Goal: Task Accomplishment & Management: Manage account settings

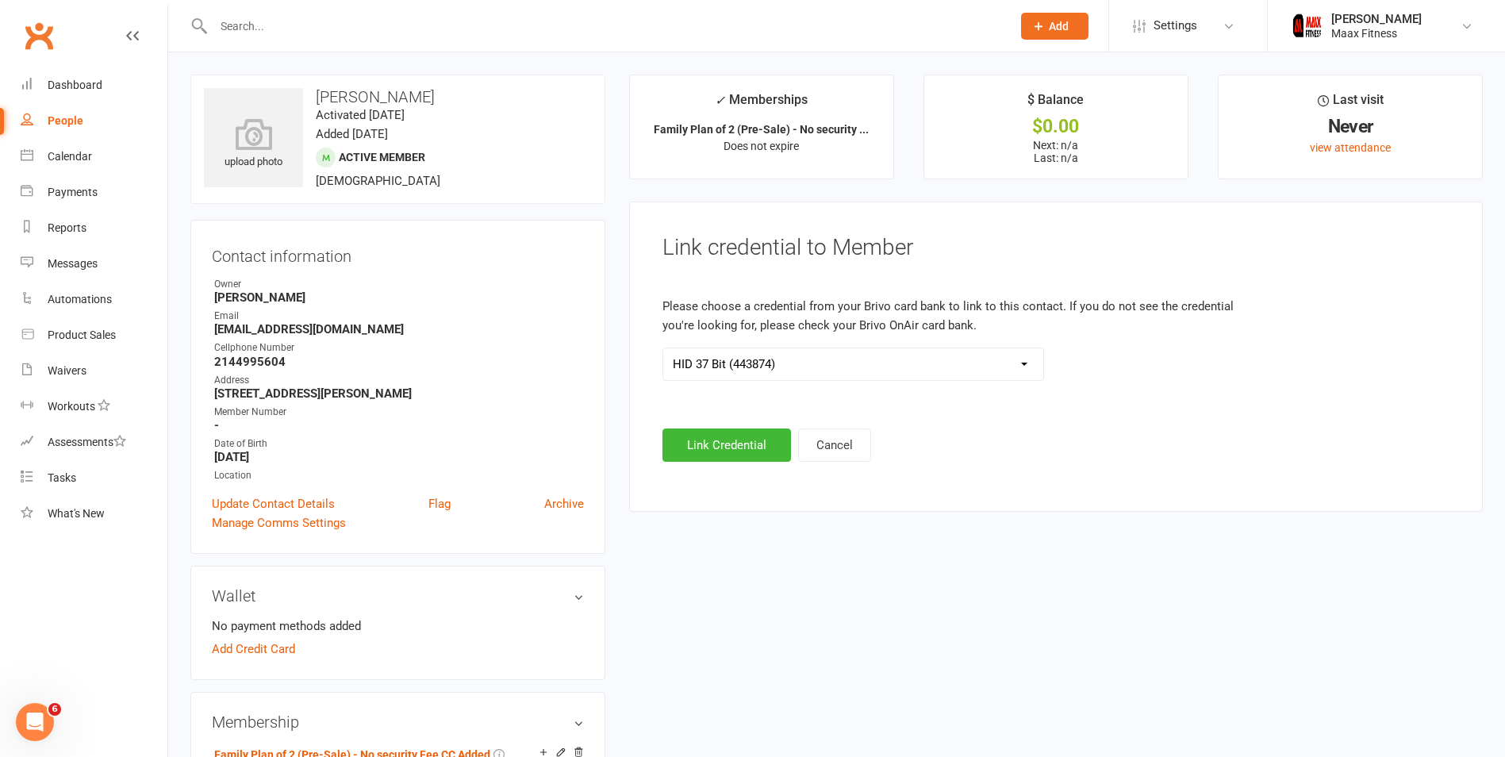
click at [67, 115] on div "People" at bounding box center [66, 120] width 36 height 13
select select "100"
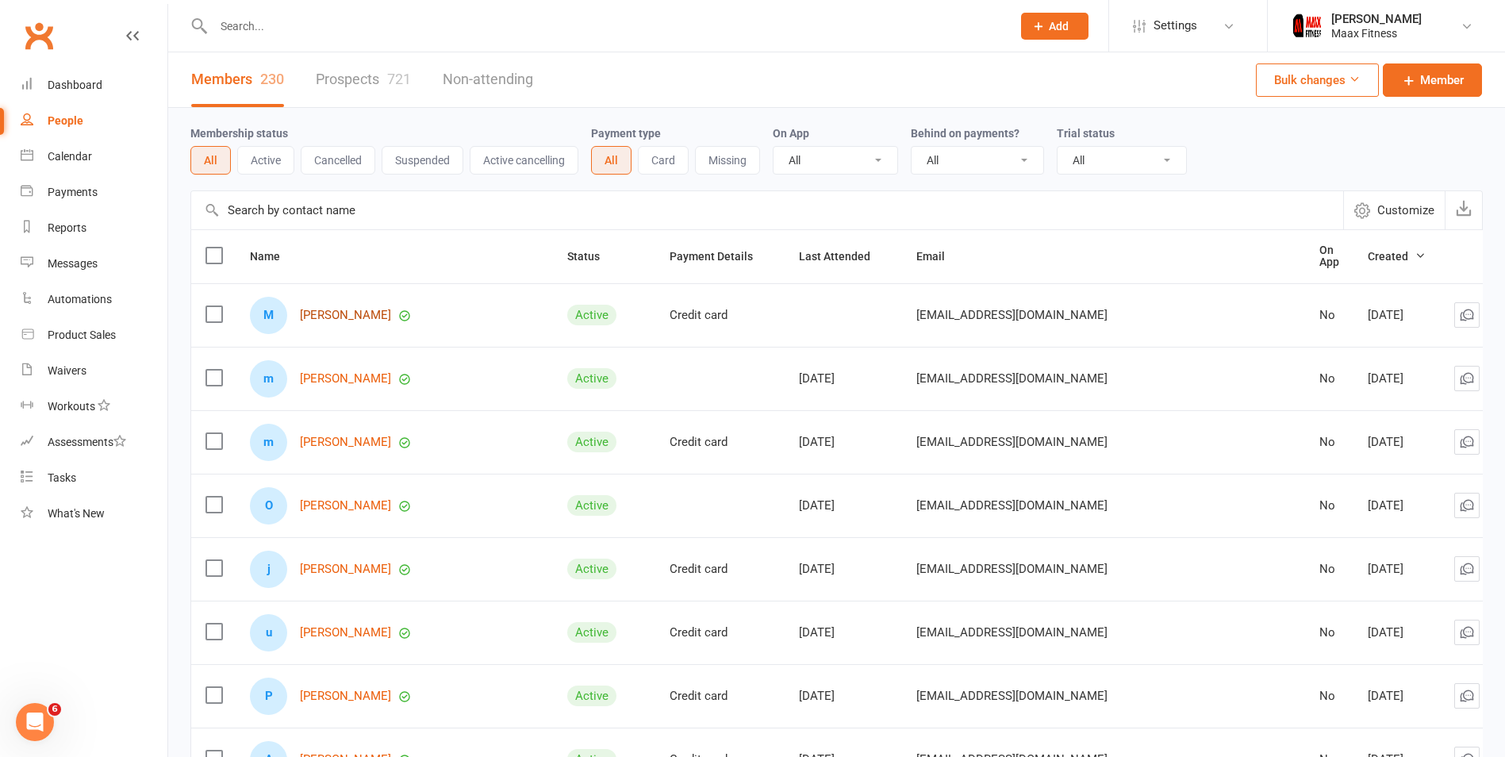
click at [364, 317] on link "[PERSON_NAME]" at bounding box center [345, 315] width 91 height 13
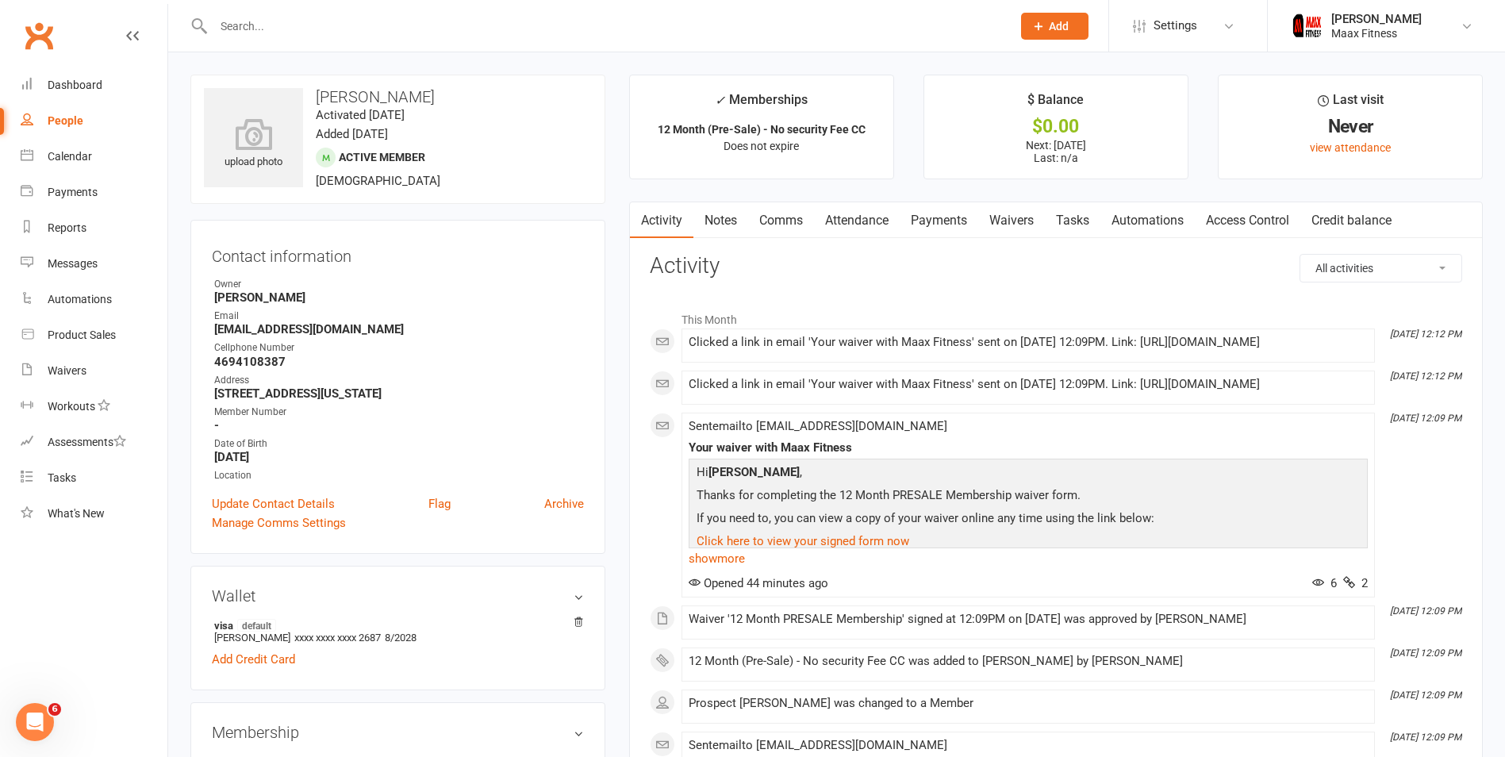
click at [82, 116] on div "People" at bounding box center [66, 120] width 36 height 13
select select "100"
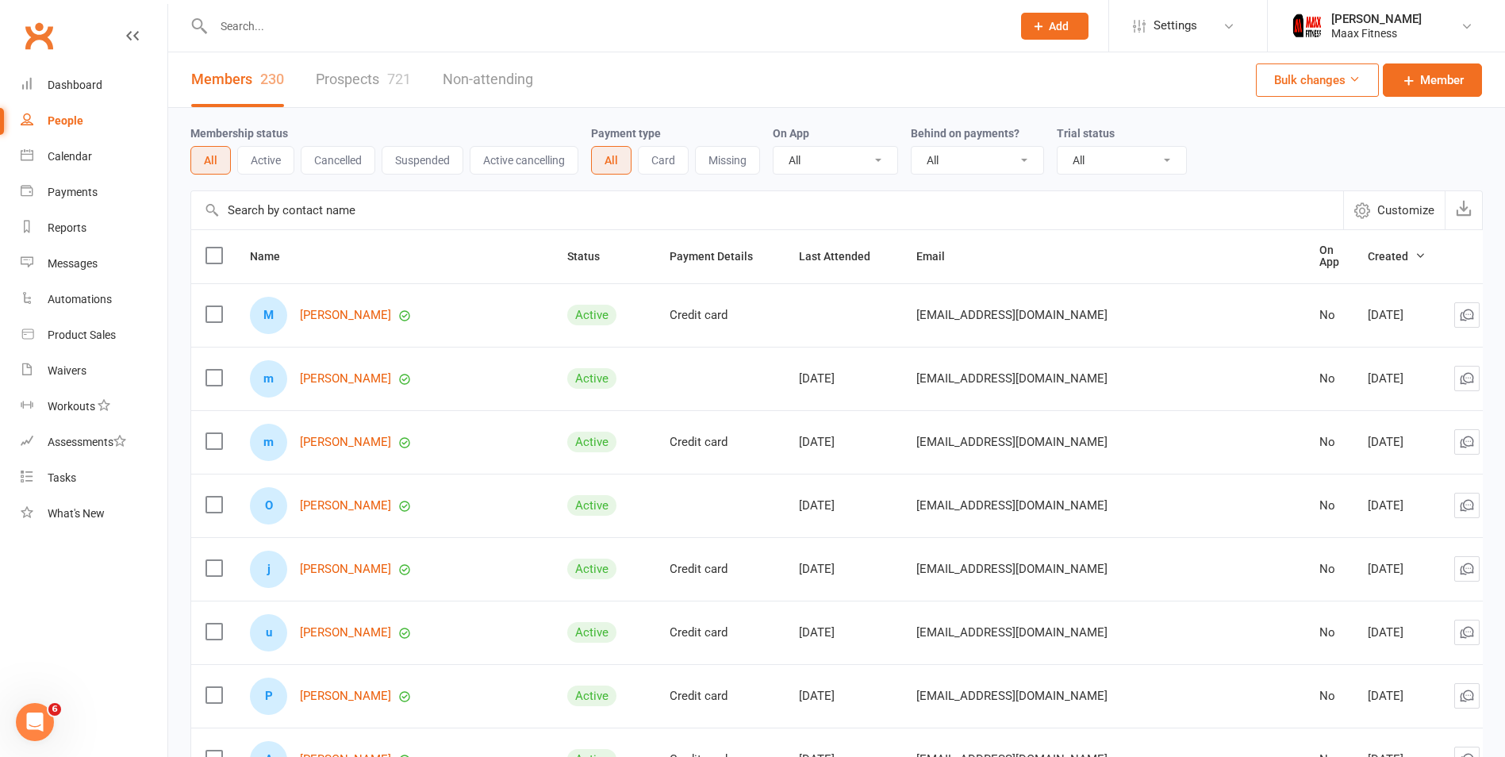
click at [421, 162] on button "Suspended" at bounding box center [423, 160] width 82 height 29
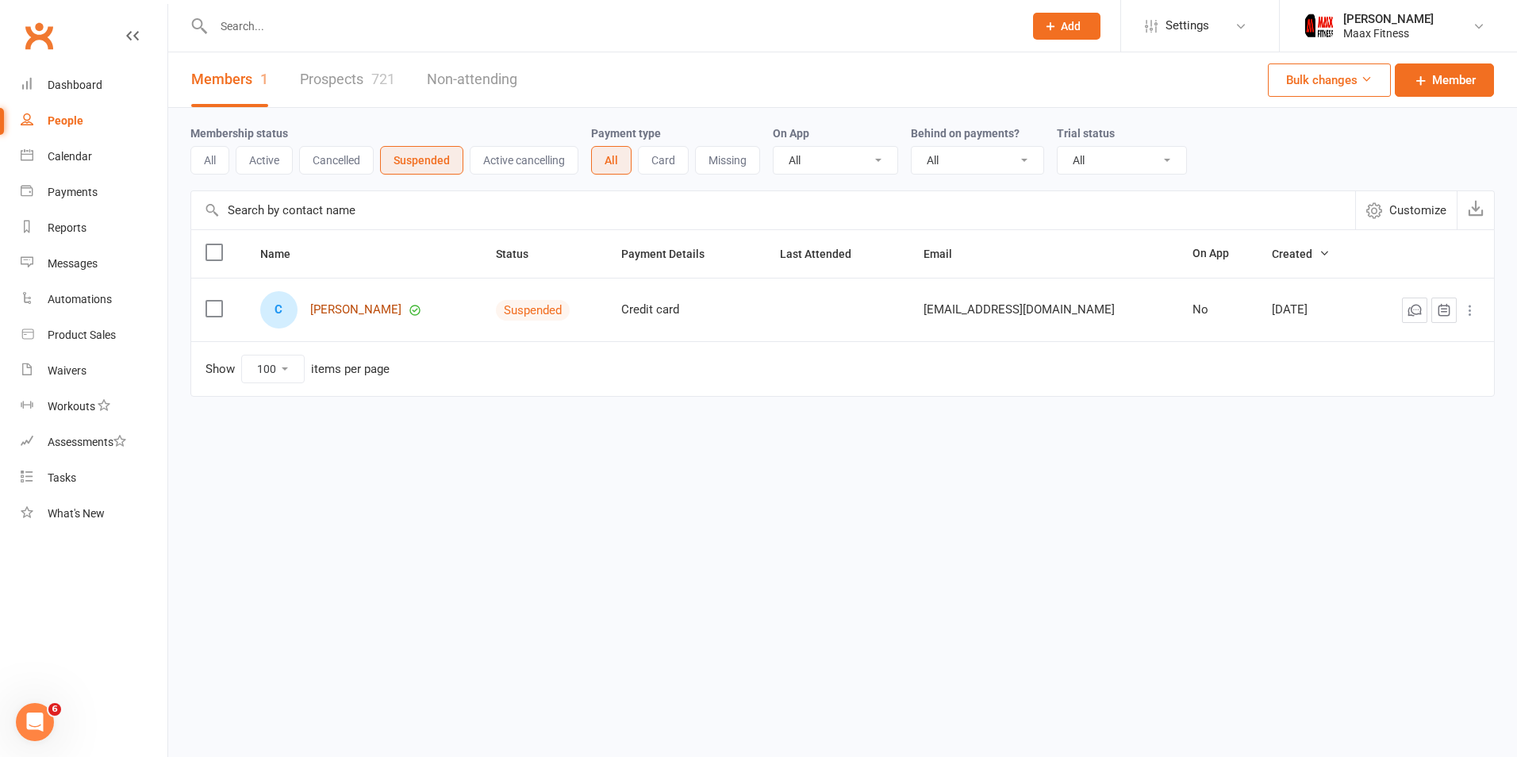
click at [355, 313] on link "[PERSON_NAME]" at bounding box center [355, 309] width 91 height 13
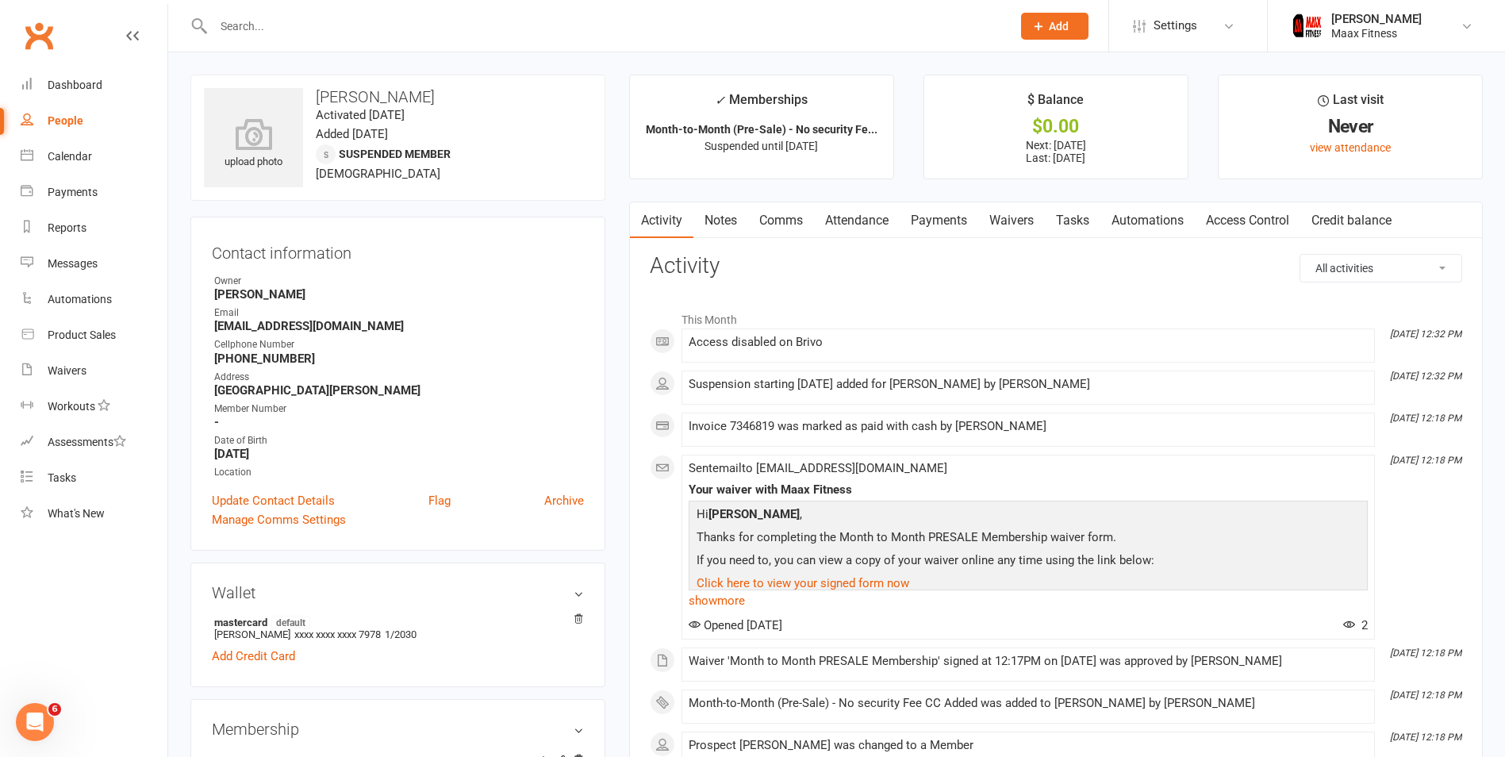
click at [718, 223] on link "Payments" at bounding box center [939, 220] width 79 height 36
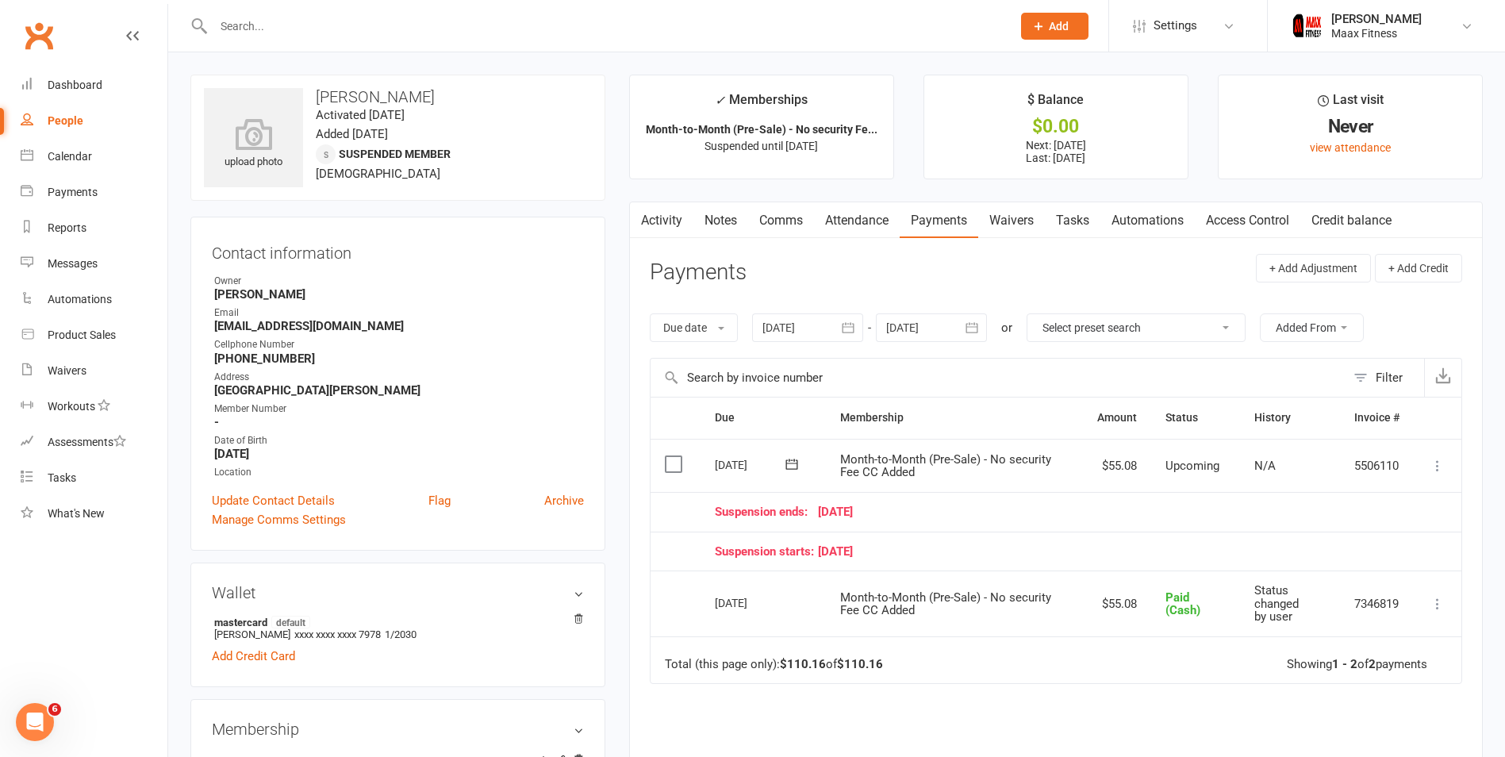
click at [718, 596] on icon at bounding box center [1438, 604] width 16 height 16
click at [718, 583] on td "Change to upcoming Refund More Info Send message" at bounding box center [1438, 603] width 48 height 66
